Goal: Task Accomplishment & Management: Use online tool/utility

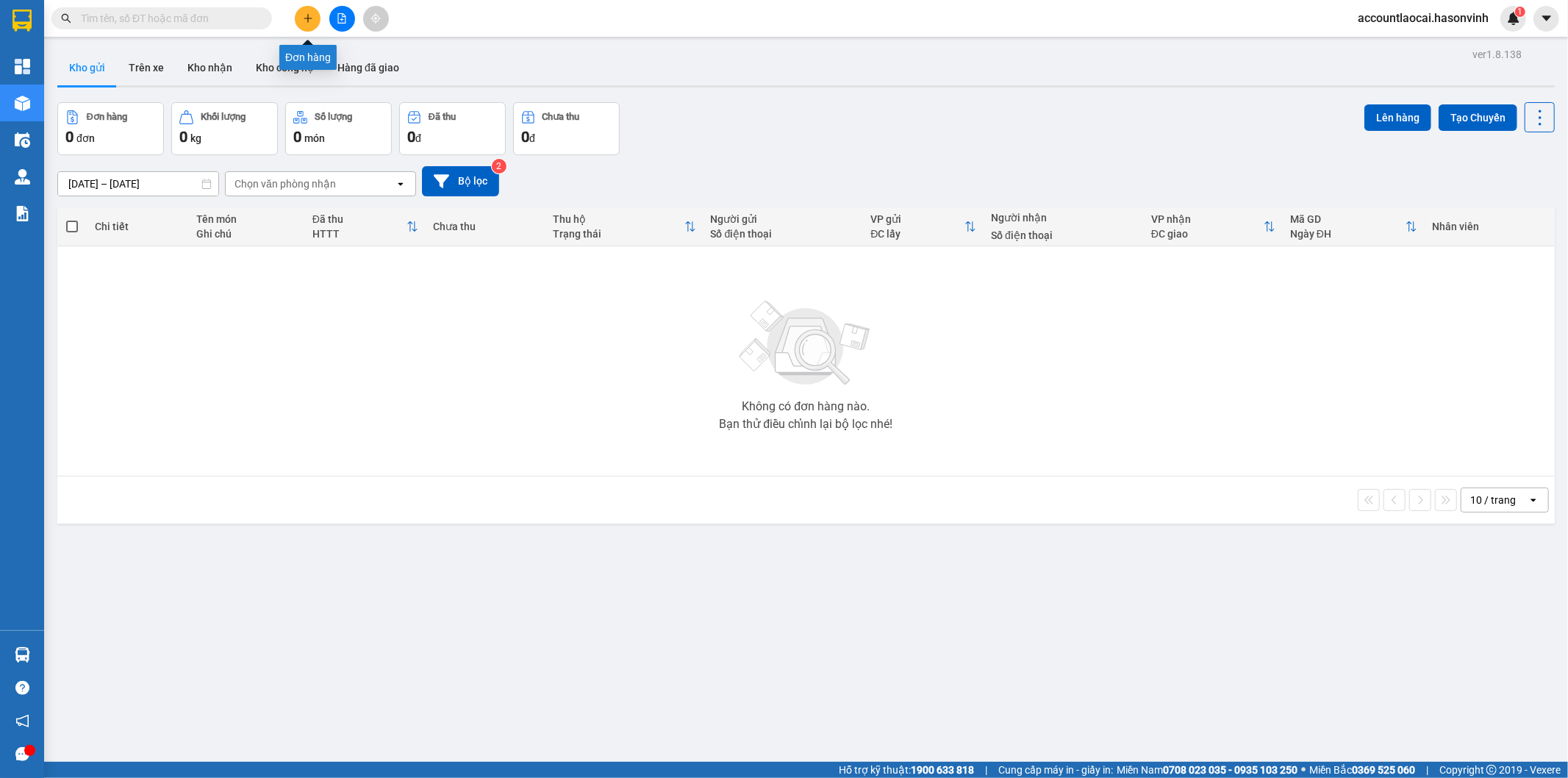
click at [313, 15] on button at bounding box center [307, 19] width 26 height 26
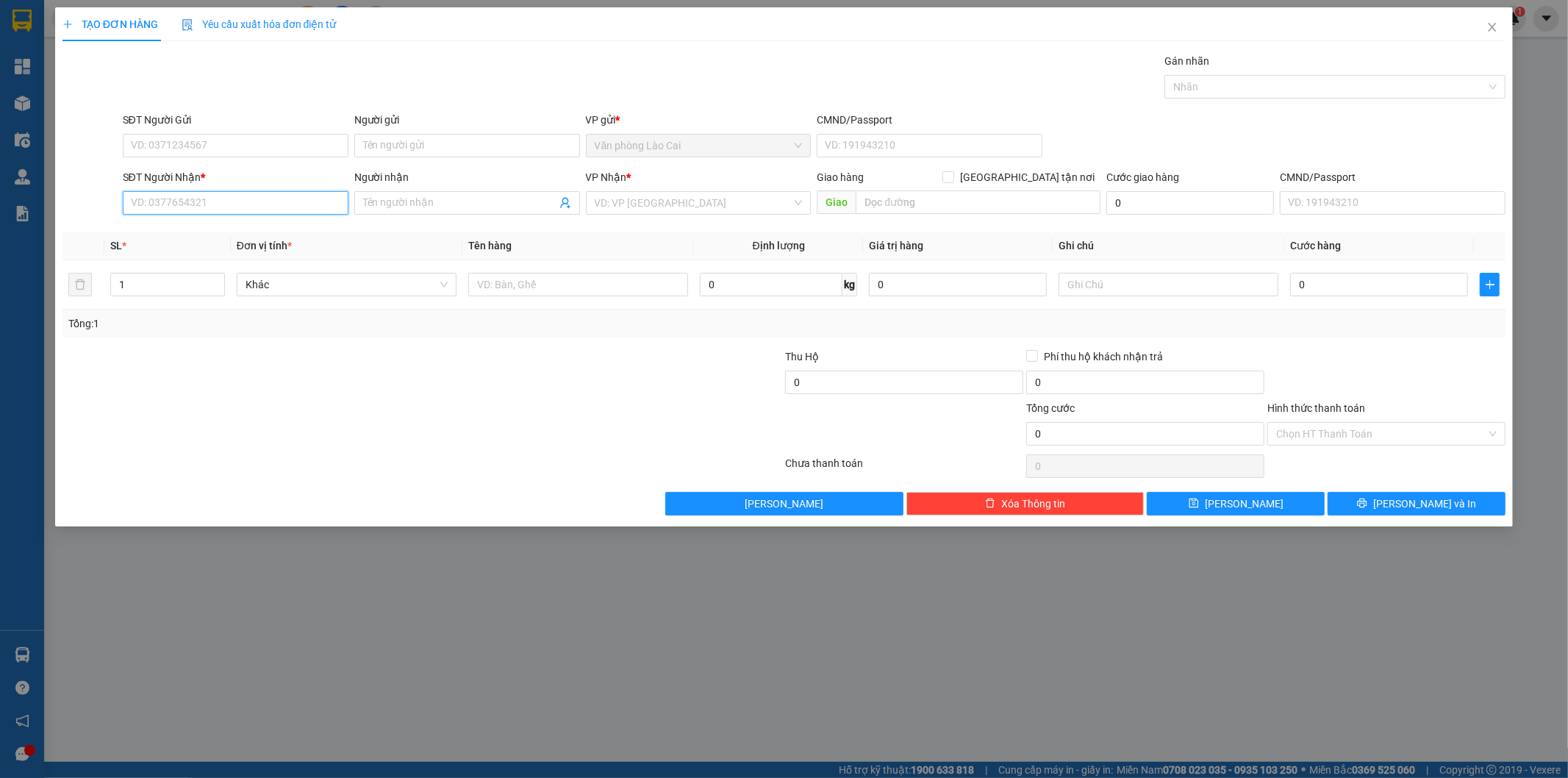
click at [280, 201] on input "SĐT Người Nhận *" at bounding box center [235, 203] width 226 height 24
click at [222, 200] on input "617" at bounding box center [235, 203] width 226 height 24
click at [207, 231] on div "0977929617" at bounding box center [235, 232] width 208 height 16
type input "0977929617"
type input "cống trúc"
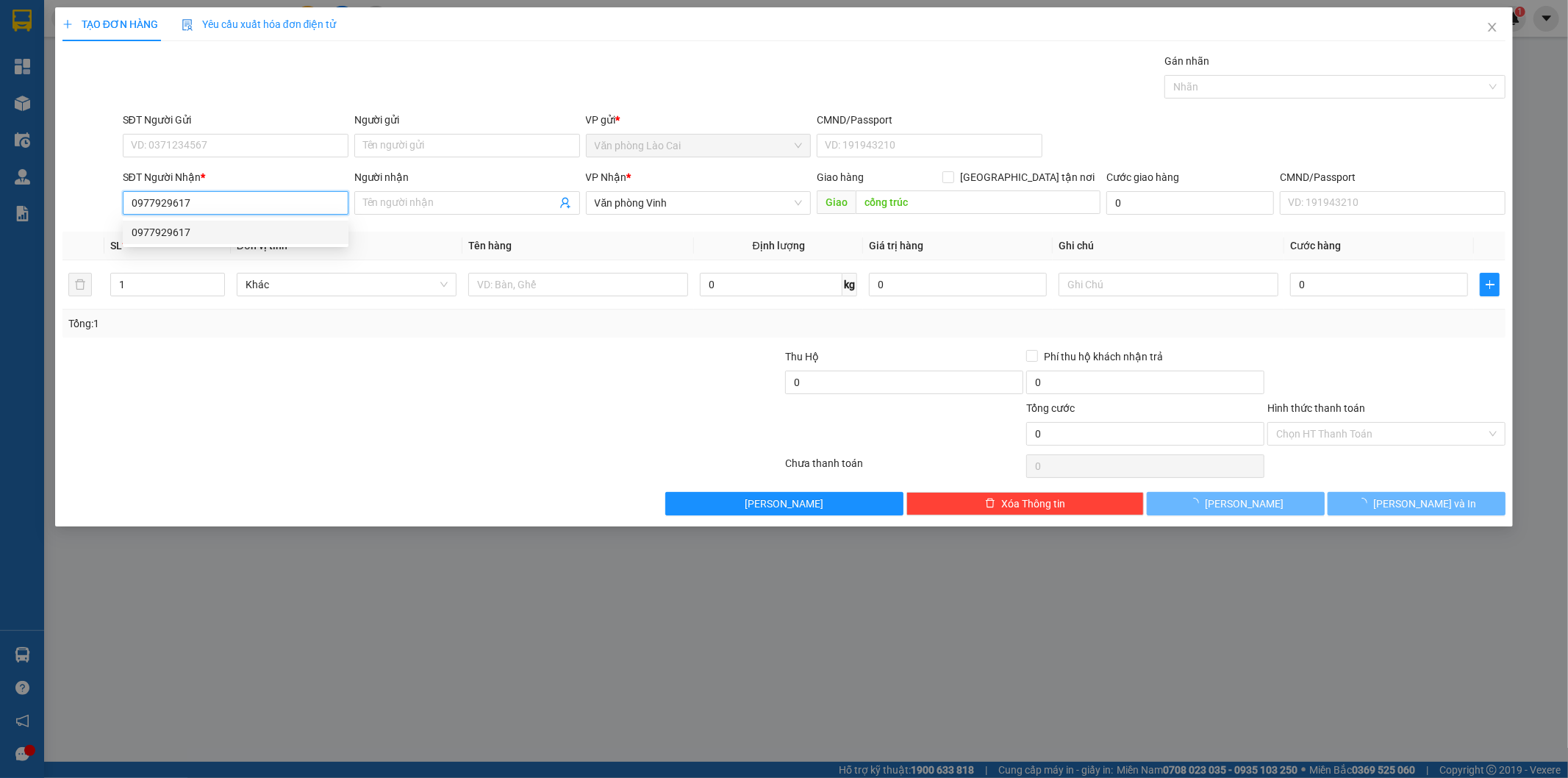
type input "50.000"
type input "0977929617"
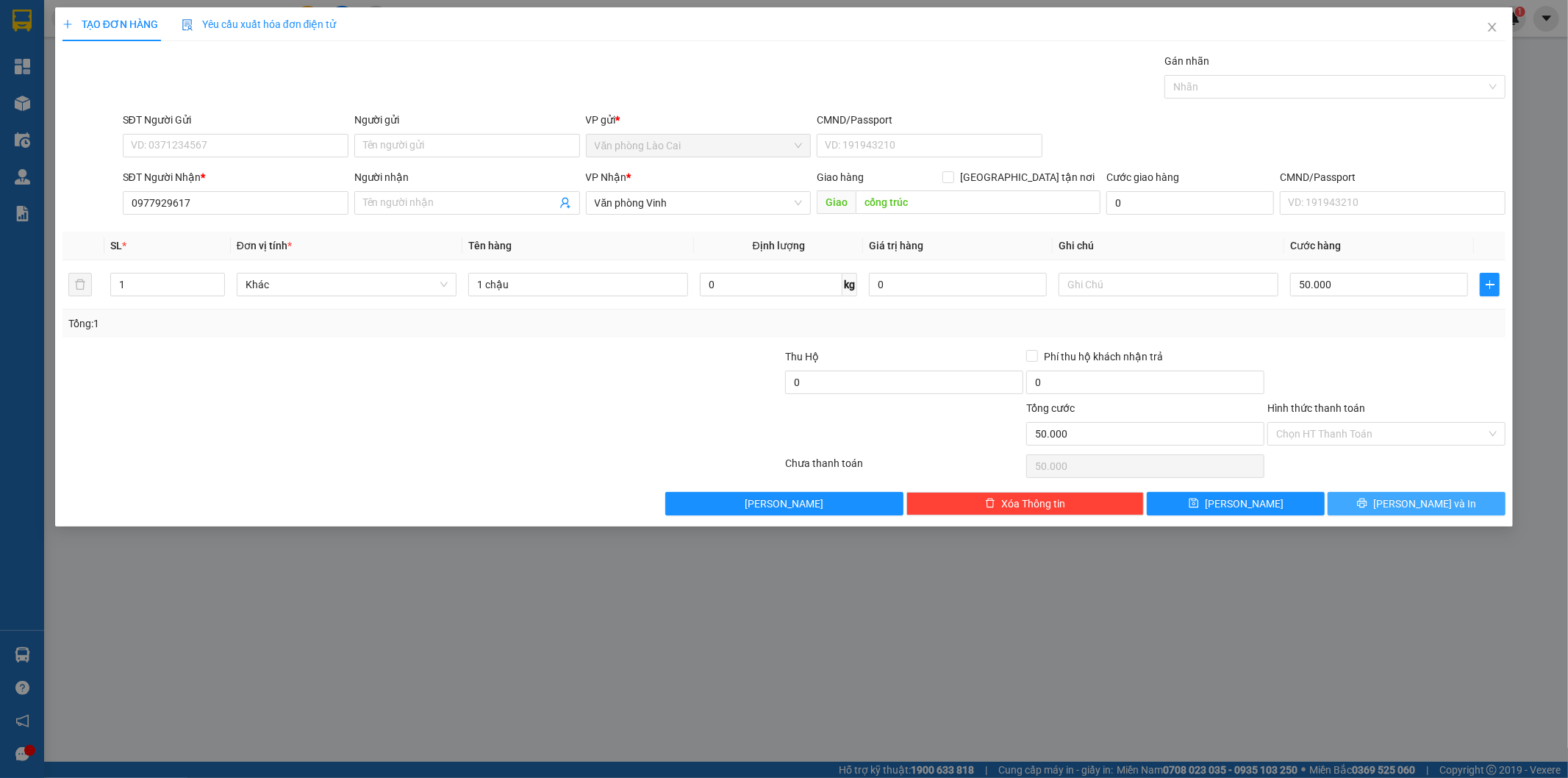
click at [1415, 503] on span "[PERSON_NAME] và In" at bounding box center [1424, 503] width 102 height 16
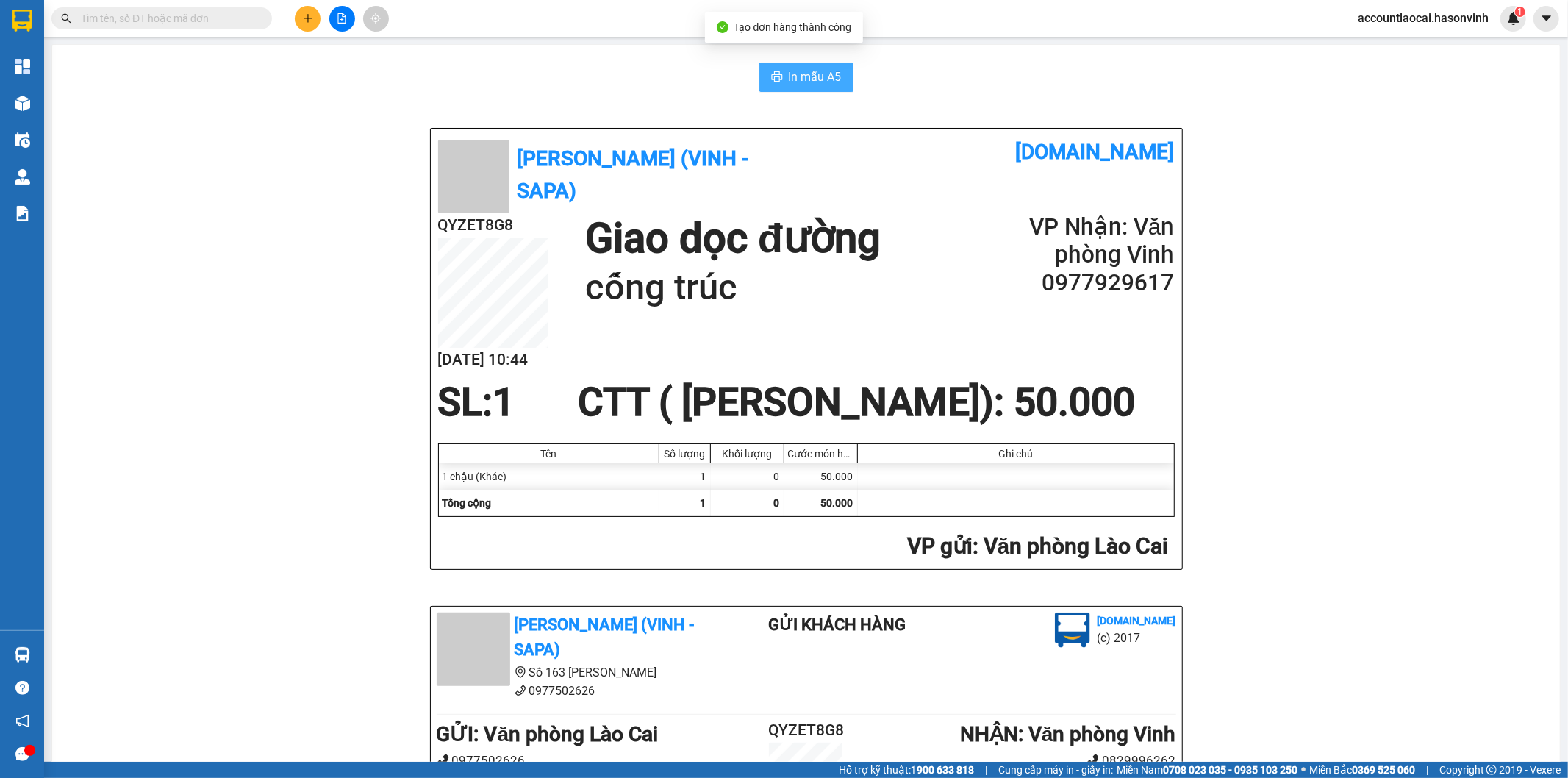
click at [821, 76] on span "In mẫu A5" at bounding box center [814, 77] width 53 height 18
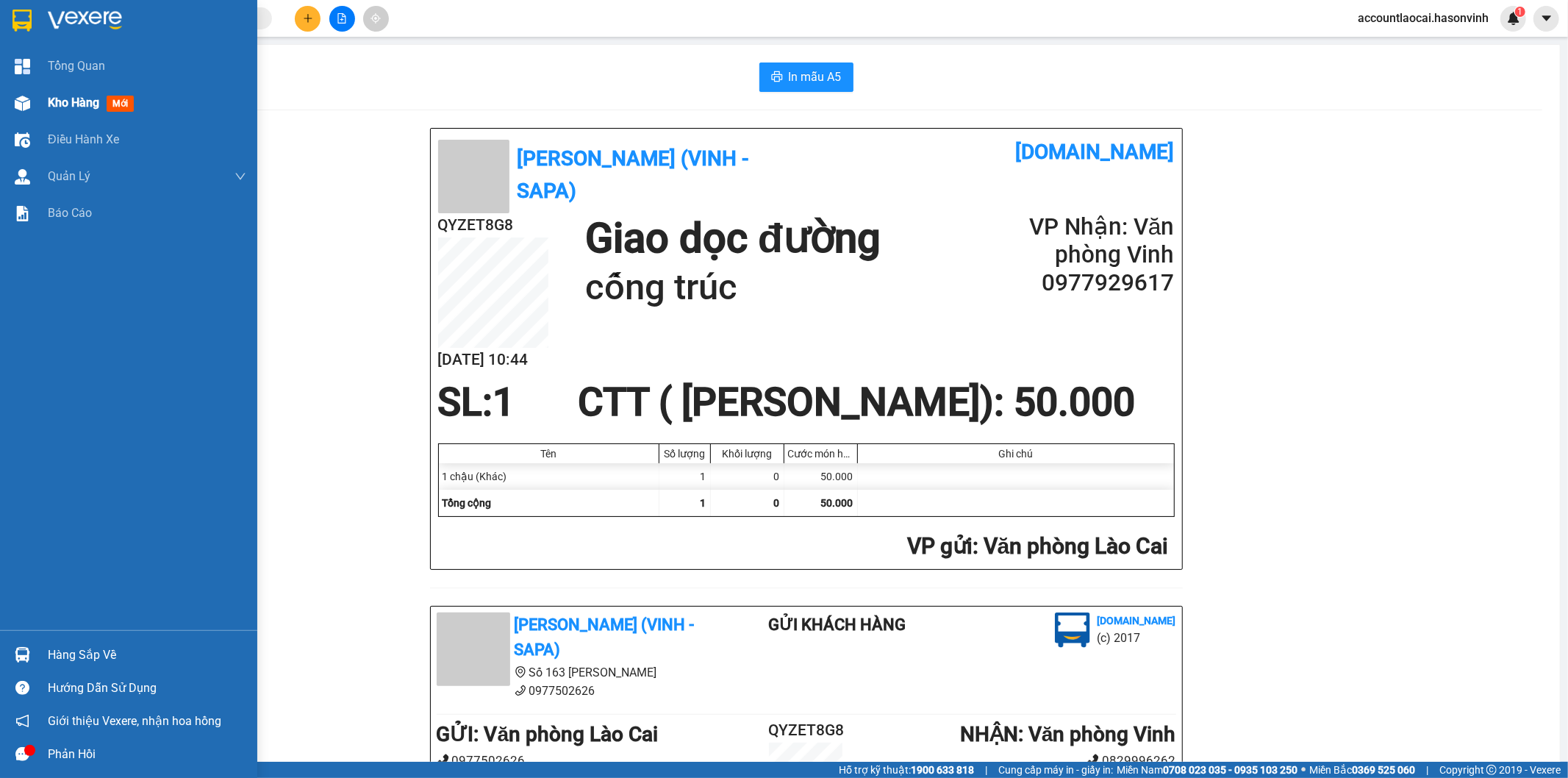
click at [32, 97] on div at bounding box center [23, 103] width 26 height 26
